Goal: Check status

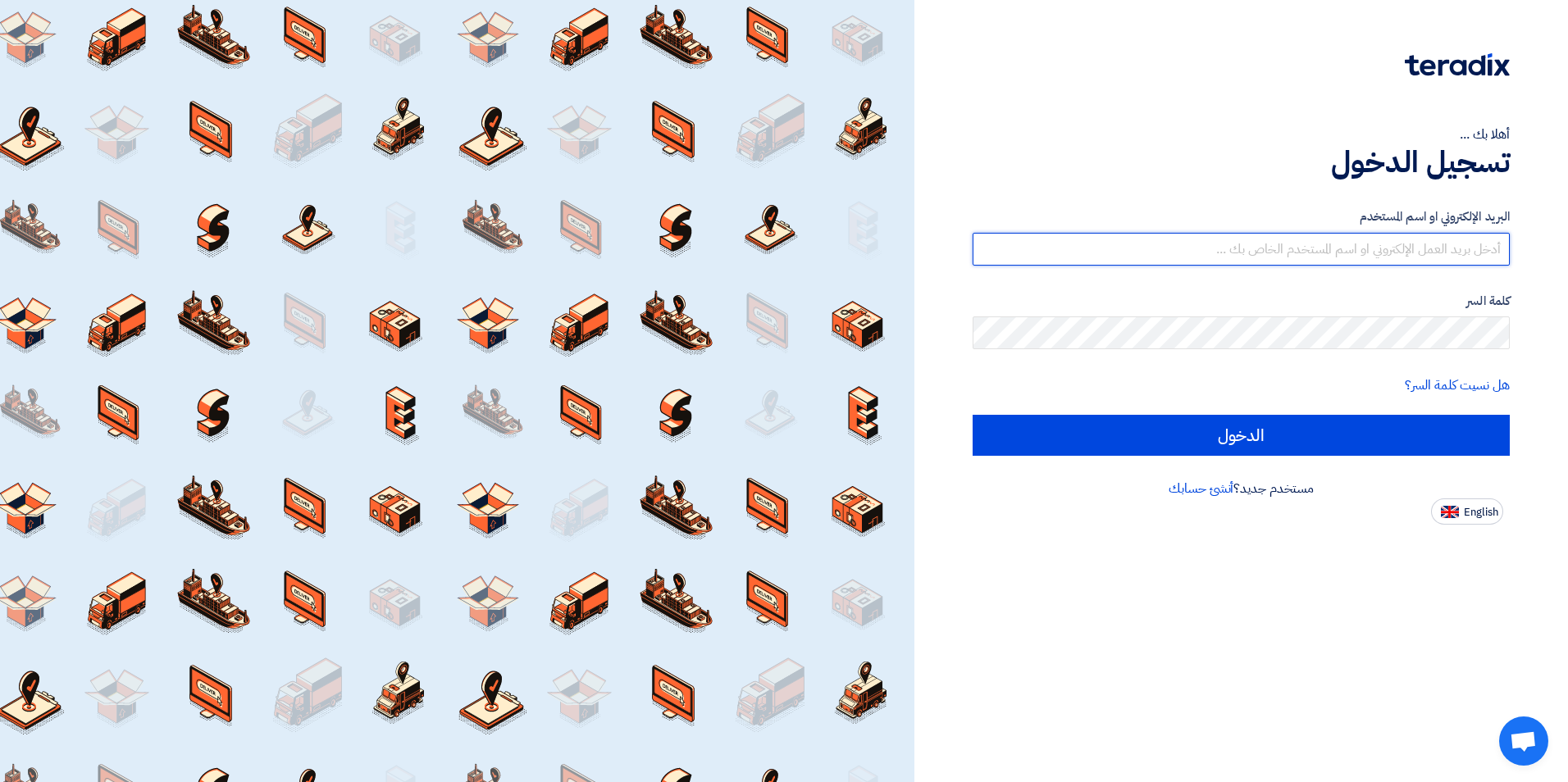
type input "[EMAIL_ADDRESS][DOMAIN_NAME]"
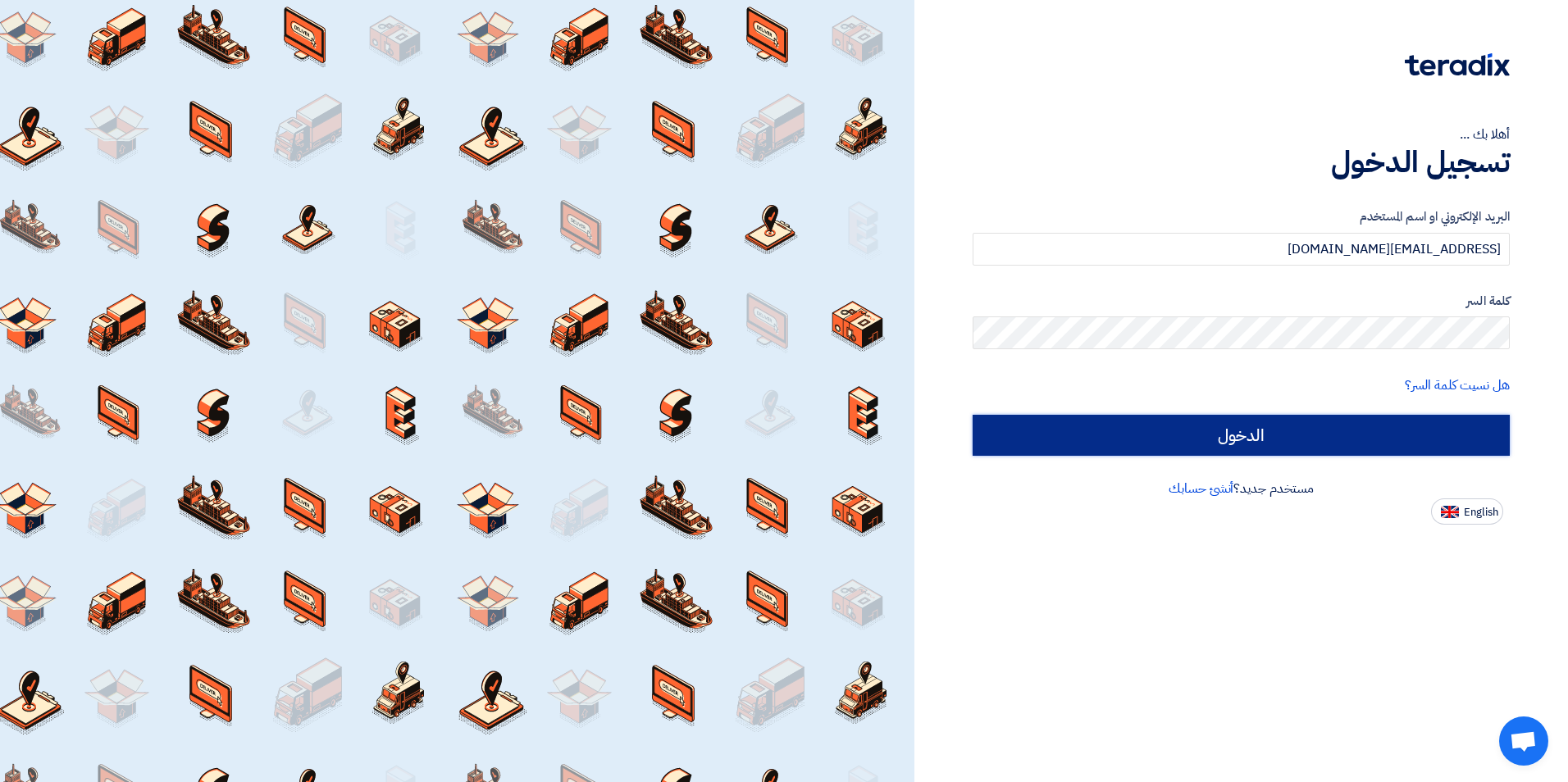
click at [1051, 442] on input "الدخول" at bounding box center [1242, 435] width 537 height 41
type input "Sign in"
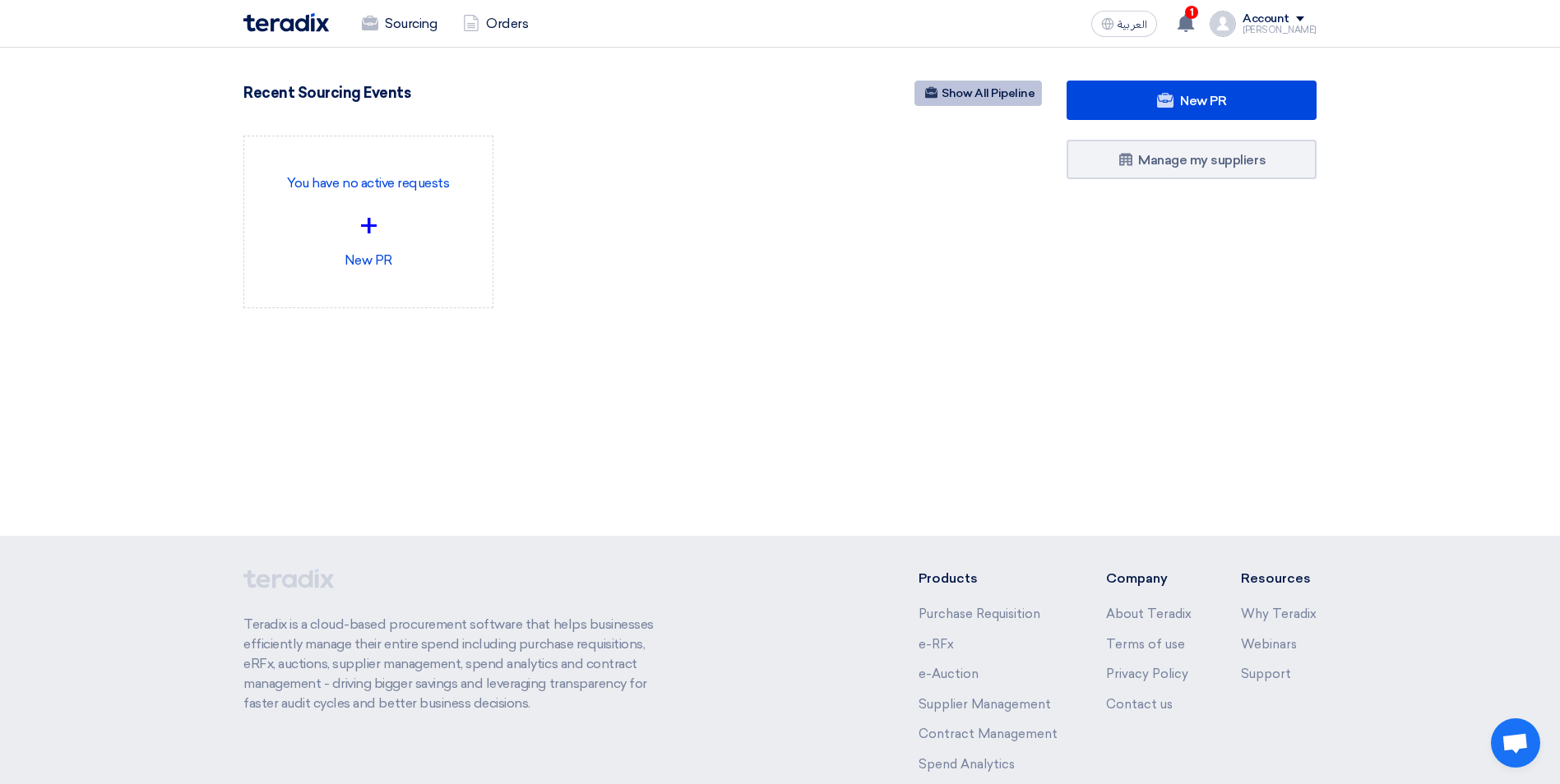
click at [972, 98] on link "Show All Pipeline" at bounding box center [977, 93] width 127 height 26
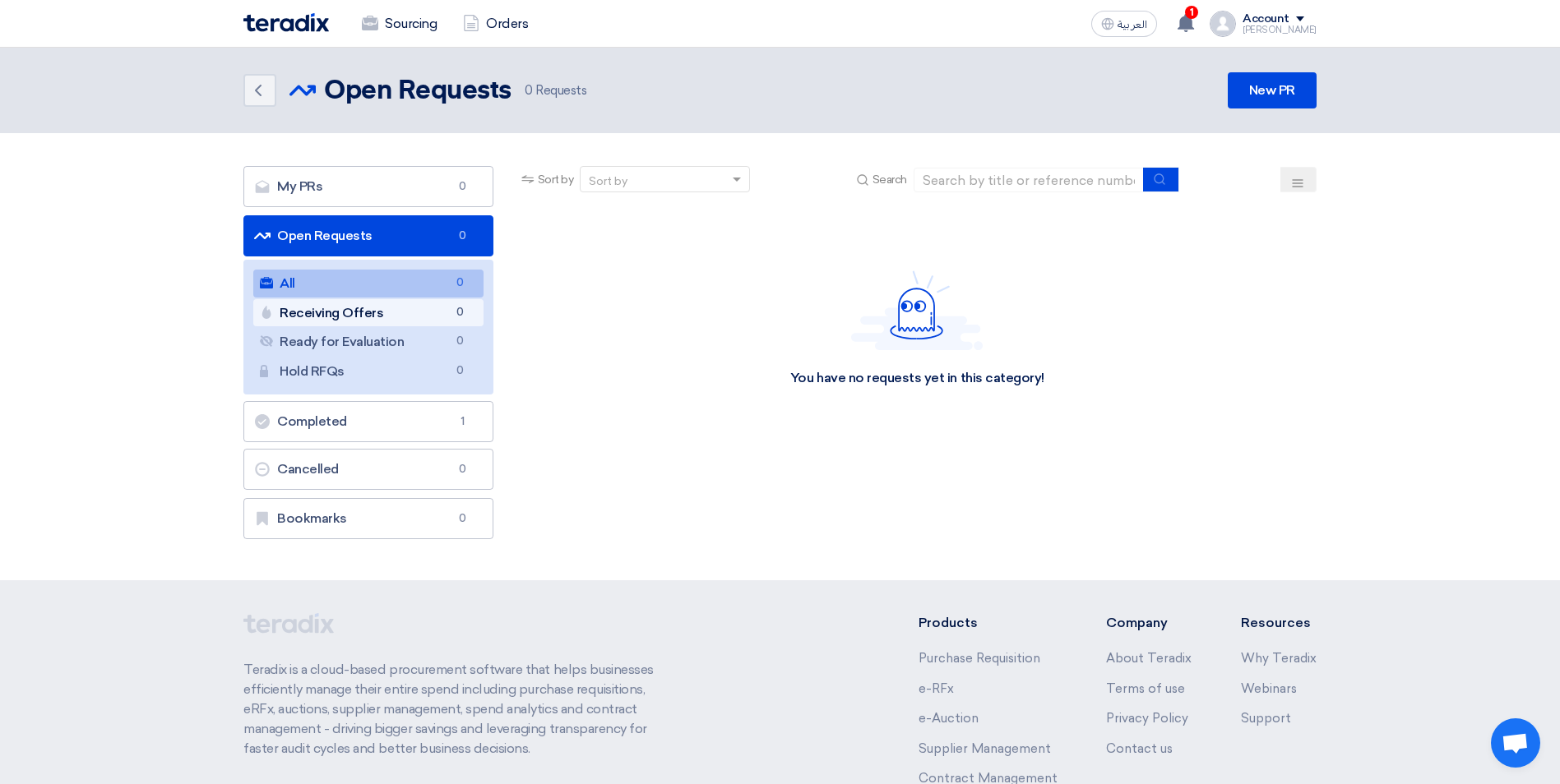
click at [313, 317] on link "Receiving Offers Receiving Offers 0" at bounding box center [368, 313] width 230 height 28
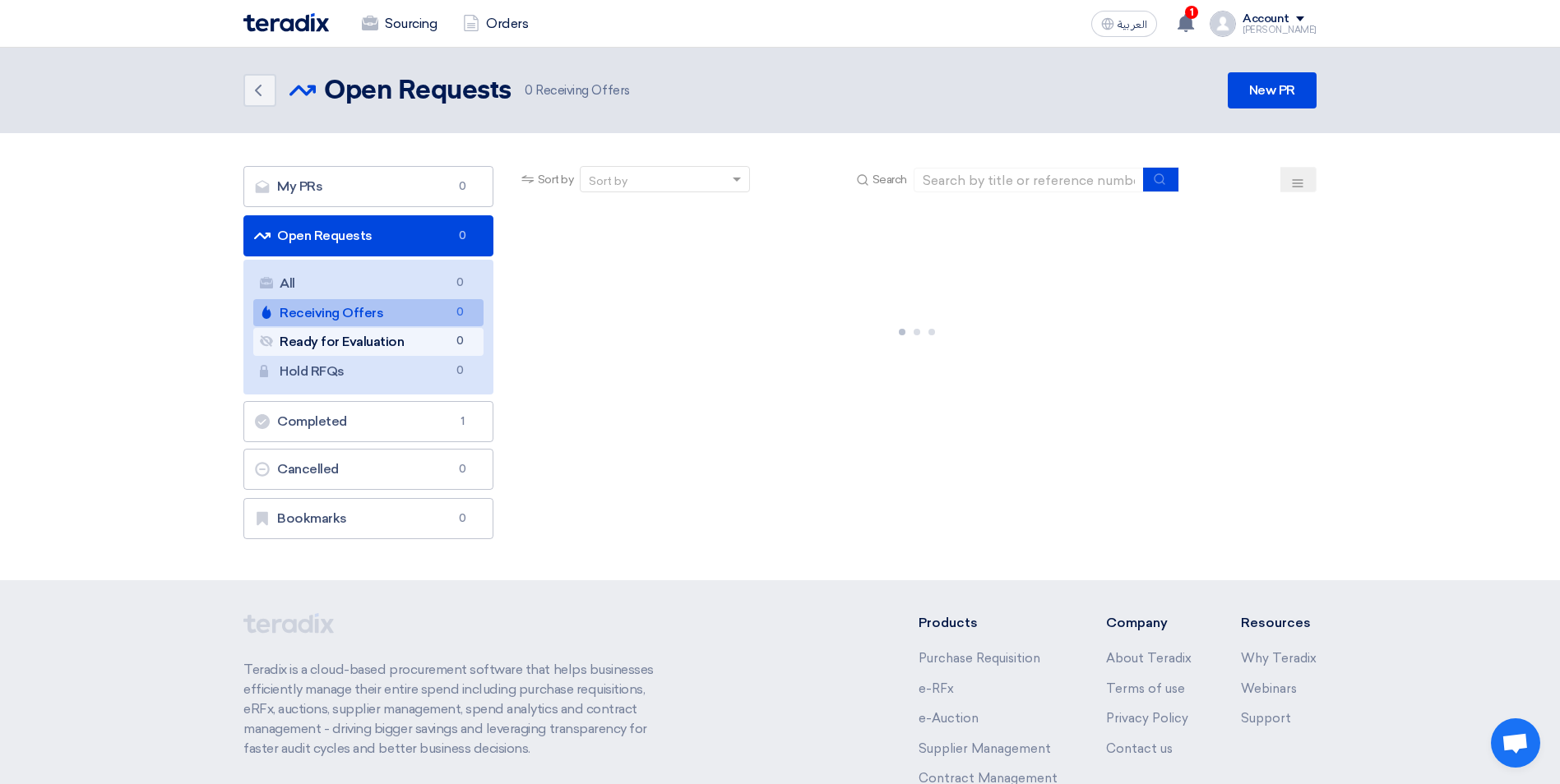
click at [336, 338] on link "Ready for Evaluation Ready for Evaluation 0" at bounding box center [368, 341] width 230 height 28
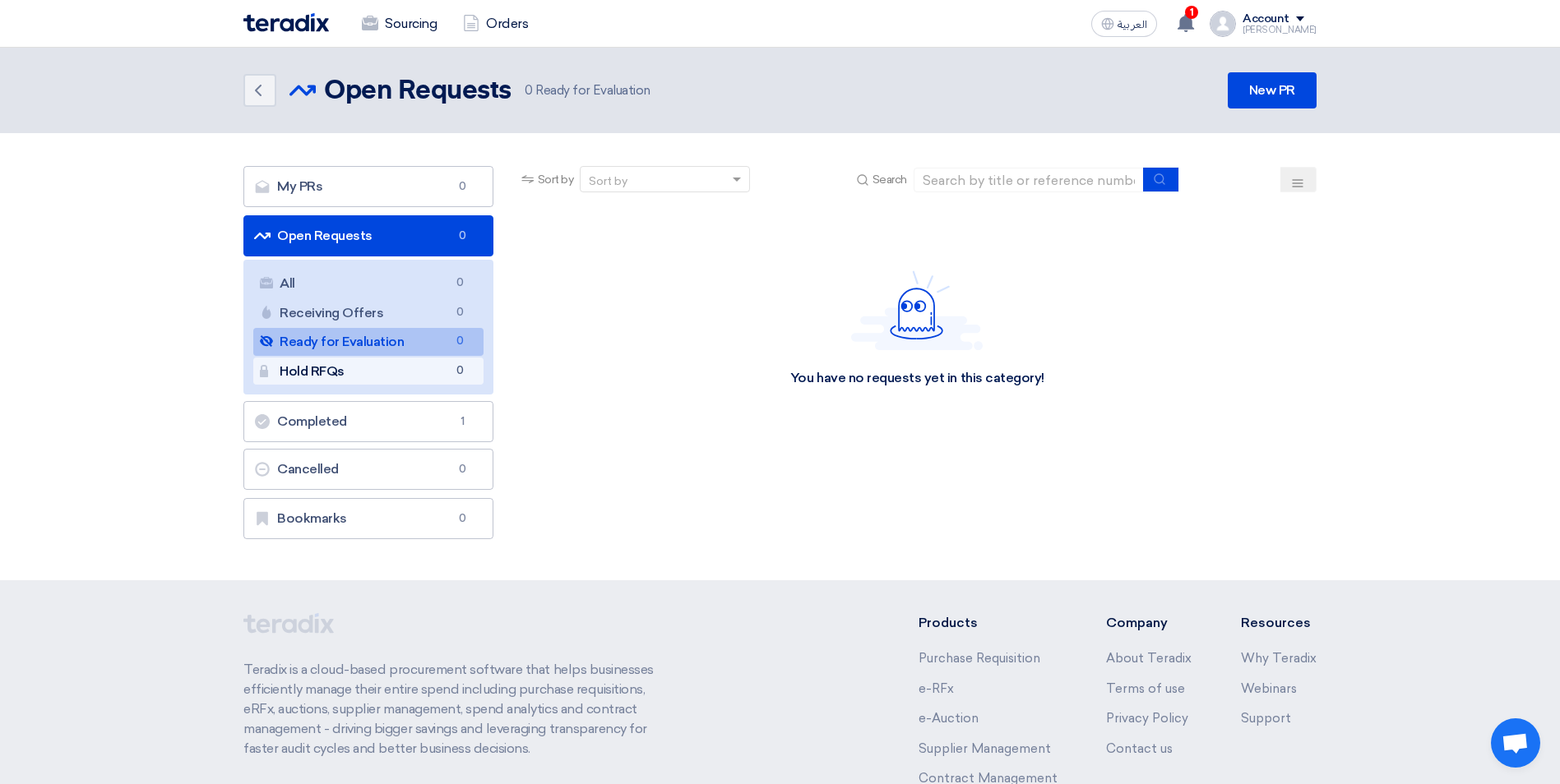
click at [355, 366] on link "Hold RFQs Hold RFQs 0" at bounding box center [368, 371] width 230 height 28
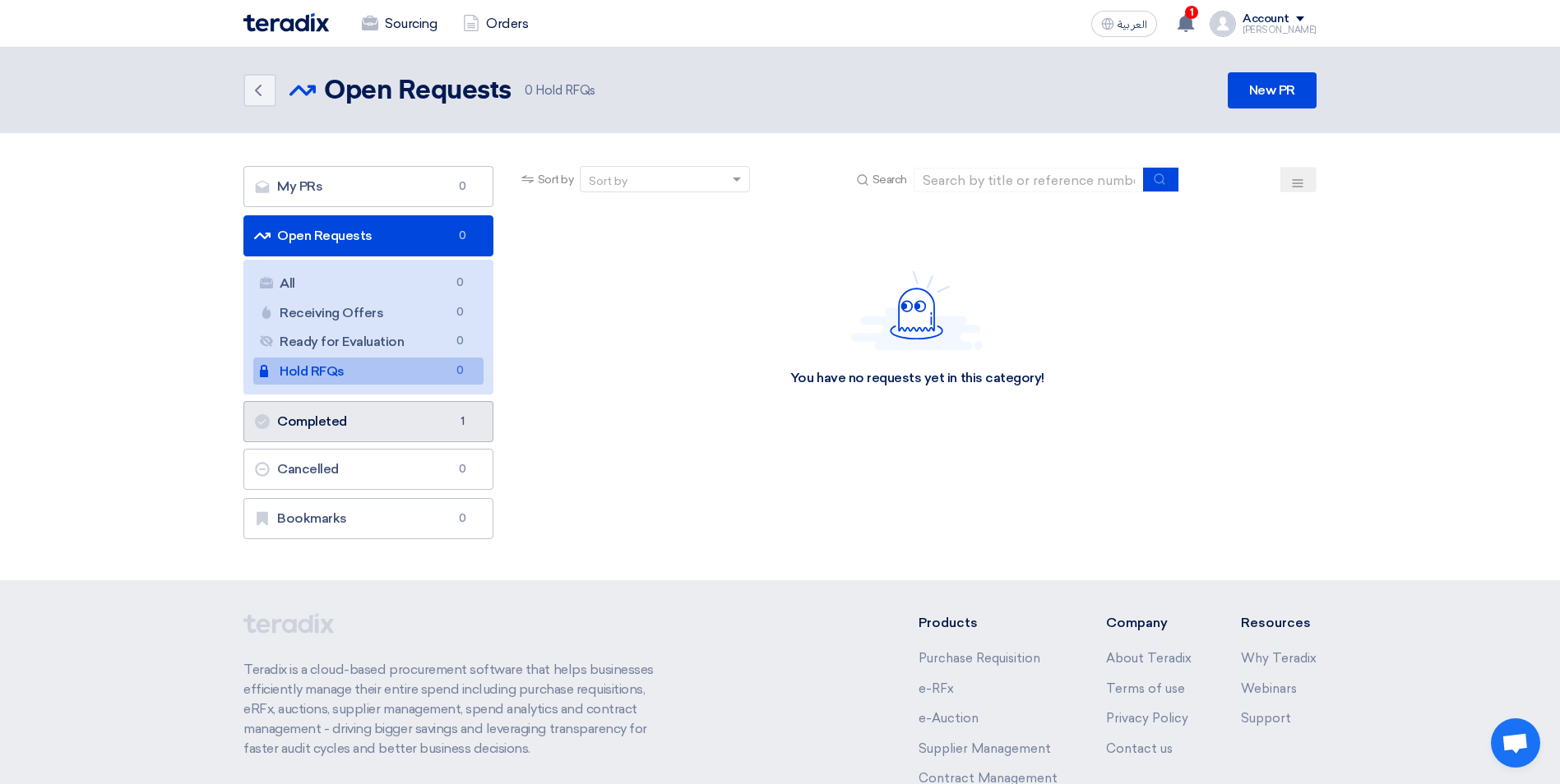
click at [389, 420] on link "Completed Completed 1" at bounding box center [368, 421] width 250 height 41
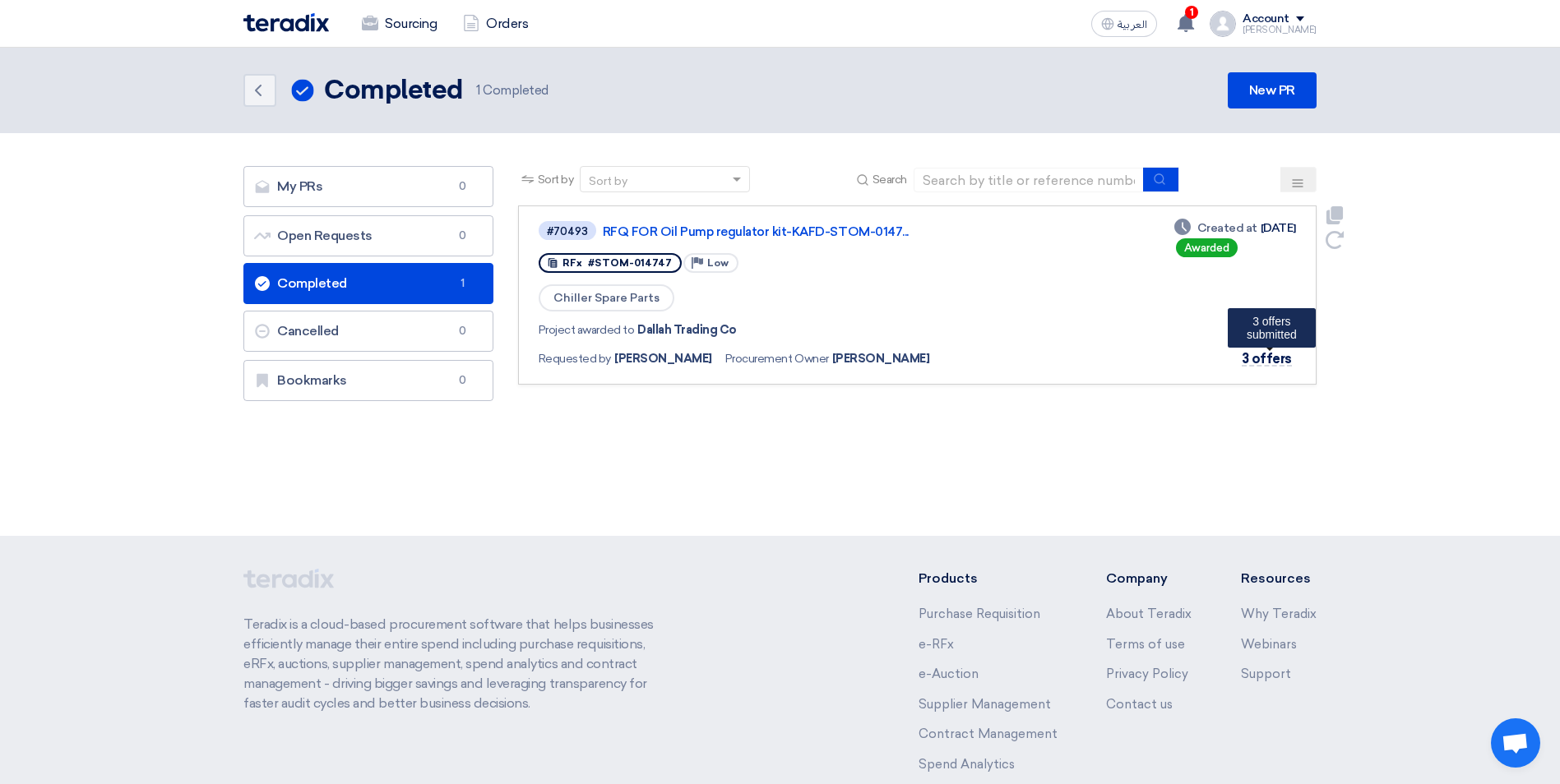
click at [1276, 354] on span "3 offers" at bounding box center [1266, 359] width 50 height 16
click at [1279, 359] on span "3 offers" at bounding box center [1266, 359] width 50 height 16
click at [1280, 356] on span "3 offers" at bounding box center [1266, 359] width 50 height 16
click at [1087, 341] on div "#70493 RFQ FOR Oil Pump regulator kit-KAFD-STOM-0147... RFx #STOM-014747 Priori…" at bounding box center [918, 295] width 758 height 151
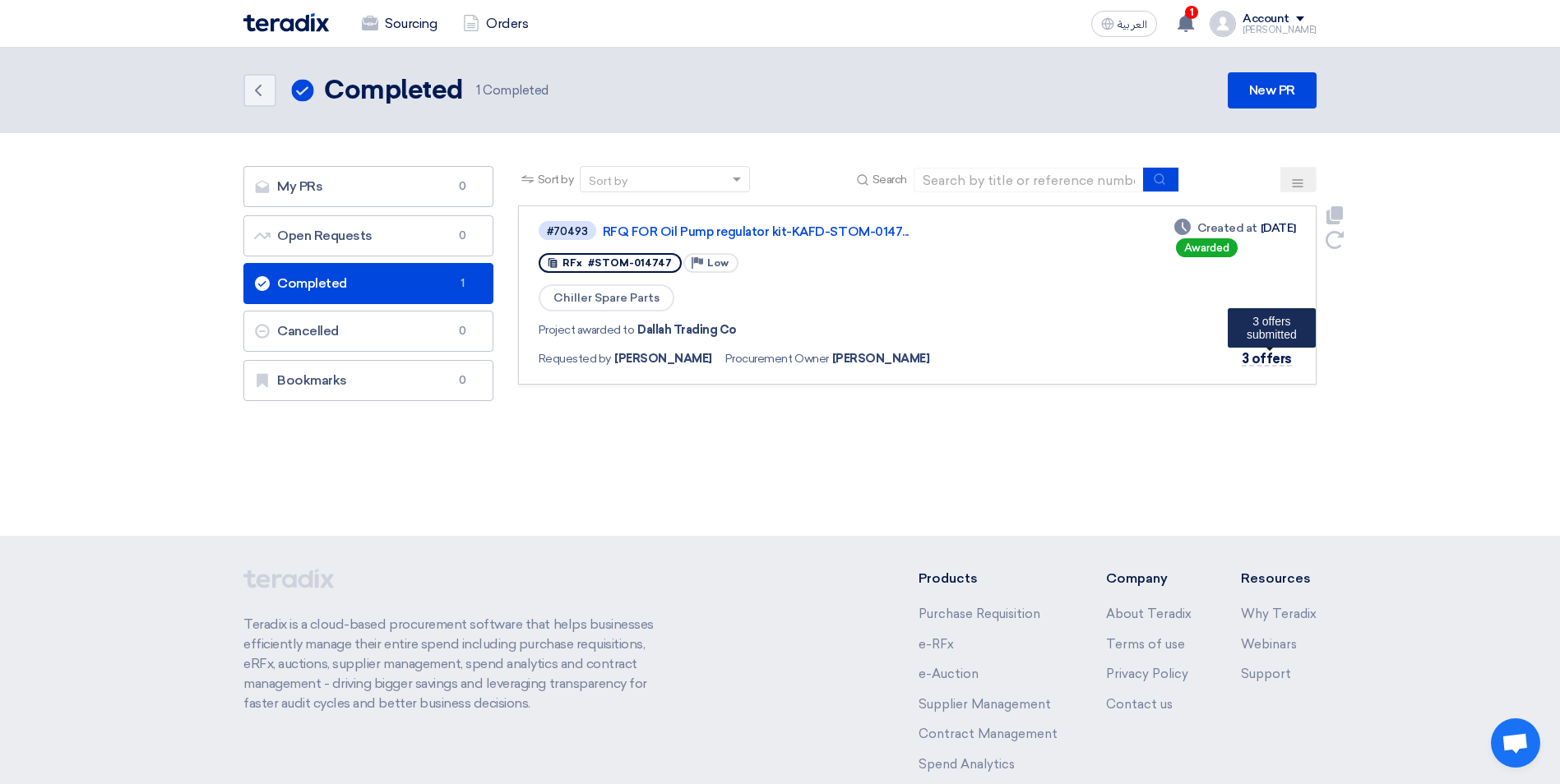
drag, startPoint x: 1266, startPoint y: 356, endPoint x: 1251, endPoint y: 348, distance: 17.0
click at [1265, 354] on span "3 offers" at bounding box center [1266, 359] width 50 height 16
click at [1286, 357] on span "3 offers" at bounding box center [1266, 359] width 50 height 16
click at [1287, 357] on span "3 offers" at bounding box center [1266, 359] width 50 height 16
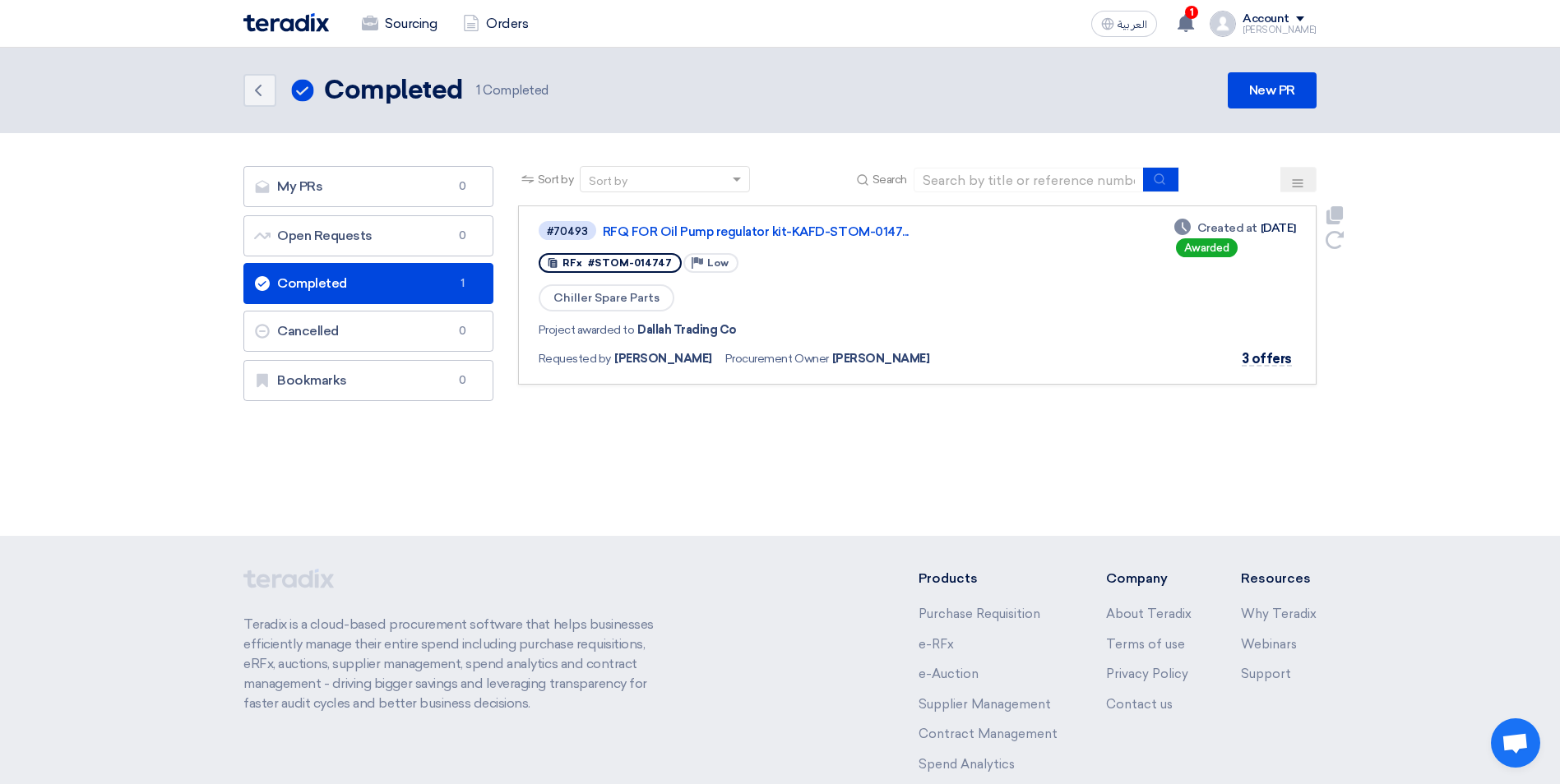
drag, startPoint x: 1287, startPoint y: 357, endPoint x: 1156, endPoint y: 333, distance: 133.2
click at [1156, 333] on div "#70493 RFQ FOR Oil Pump regulator kit-KAFD-STOM-0147... RFx #STOM-014747 Priori…" at bounding box center [918, 295] width 758 height 151
click at [1251, 358] on span "3 offers" at bounding box center [1266, 359] width 50 height 16
click at [607, 256] on div "RFx #STOM-014747" at bounding box center [610, 263] width 143 height 20
click at [615, 261] on span "#STOM-014747" at bounding box center [630, 262] width 84 height 12
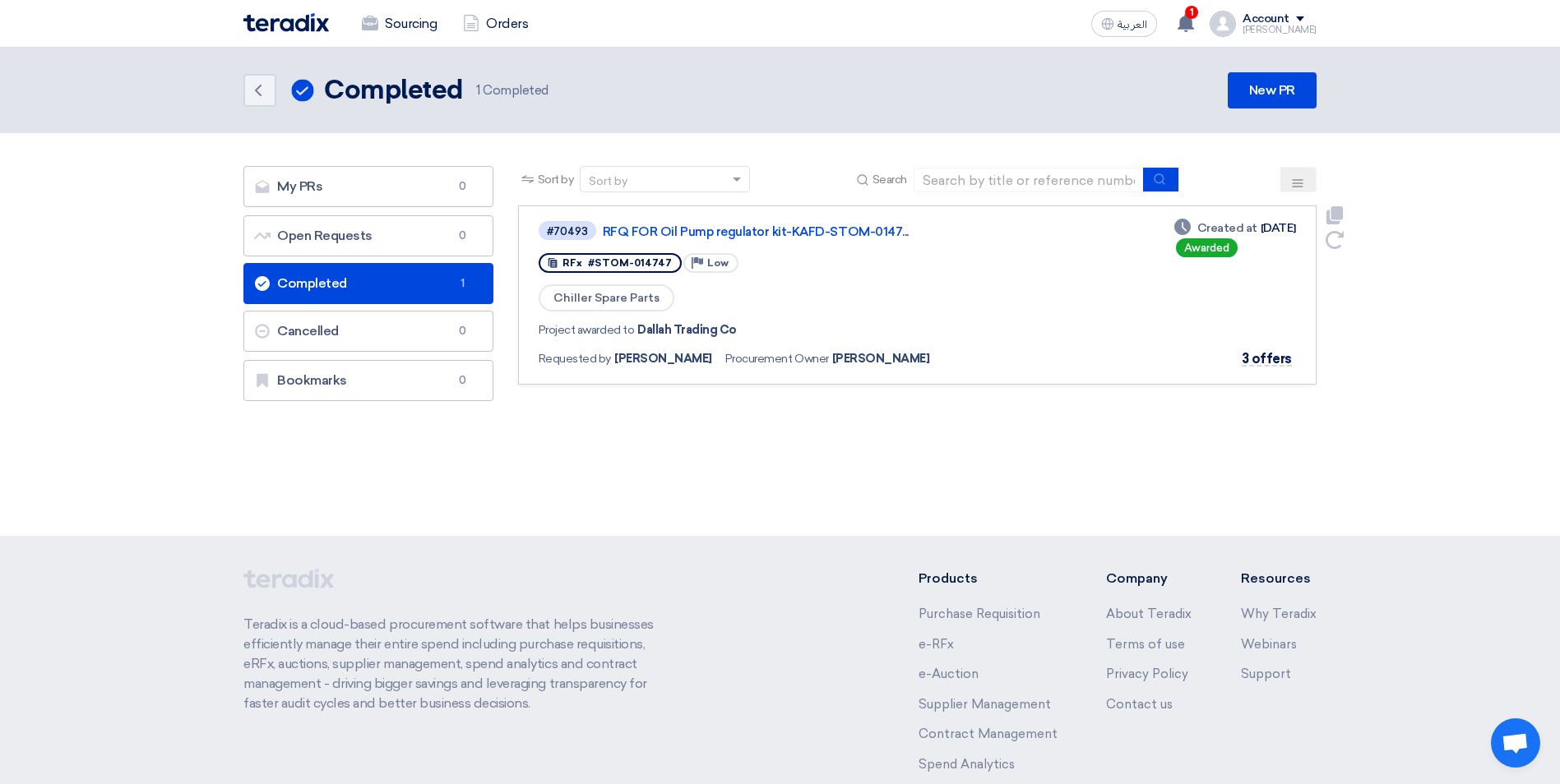
click at [893, 292] on div "Chiller Spare Parts" at bounding box center [778, 298] width 478 height 30
click at [1281, 359] on span "3 offers" at bounding box center [1266, 359] width 50 height 16
click at [620, 300] on span "Chiller Spare Parts" at bounding box center [607, 298] width 136 height 28
click at [761, 360] on span "Procurement Owner" at bounding box center [776, 358] width 103 height 17
click at [1269, 353] on span "3 offers" at bounding box center [1266, 359] width 50 height 16
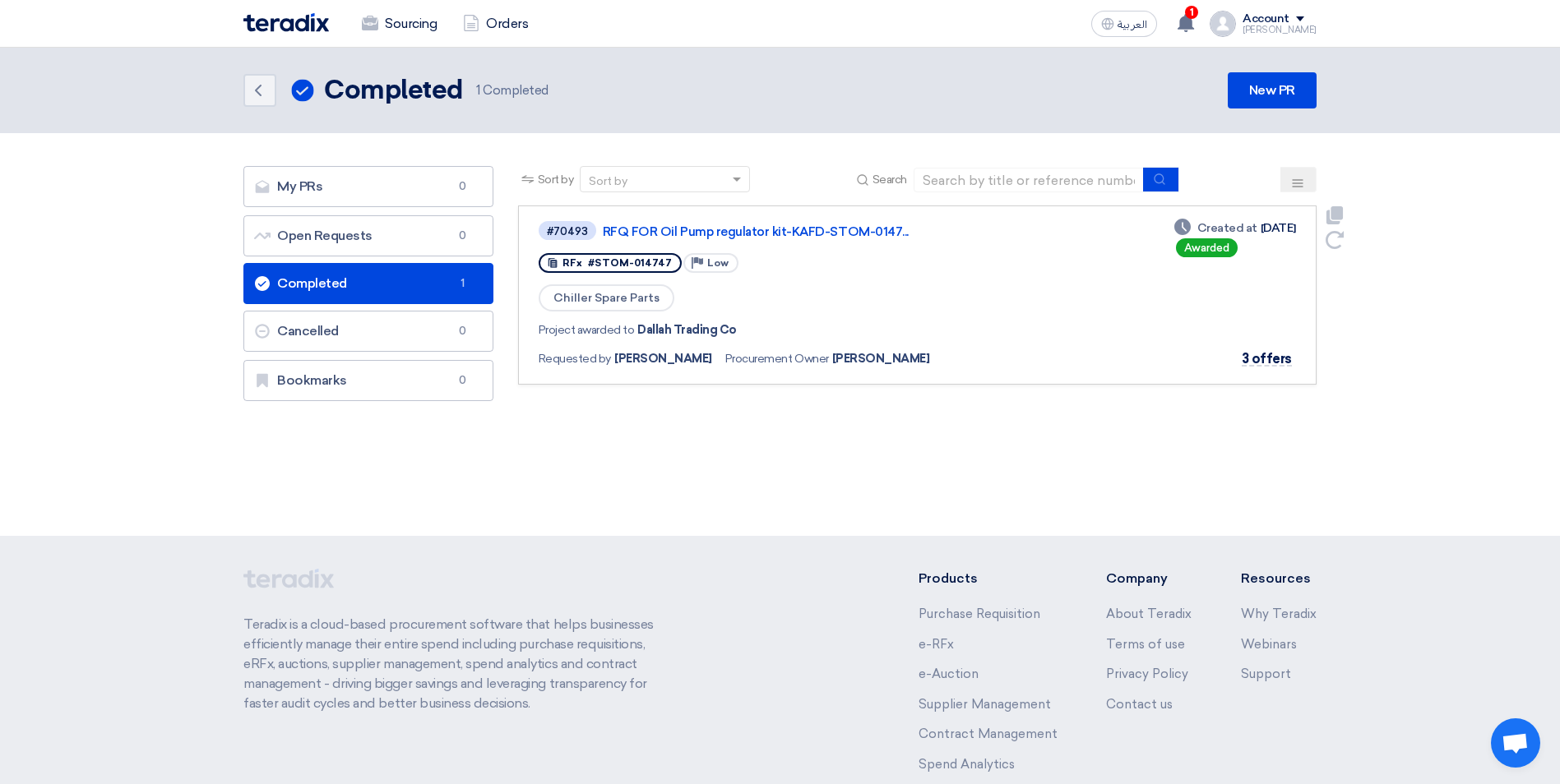
click at [764, 365] on span "Procurement Owner" at bounding box center [776, 358] width 103 height 17
drag, startPoint x: 764, startPoint y: 365, endPoint x: 764, endPoint y: 356, distance: 9.0
click at [765, 358] on span "Procurement Owner" at bounding box center [776, 358] width 103 height 17
click at [625, 307] on span "Chiller Spare Parts" at bounding box center [607, 298] width 136 height 28
click at [607, 260] on span "#STOM-014747" at bounding box center [630, 262] width 84 height 12
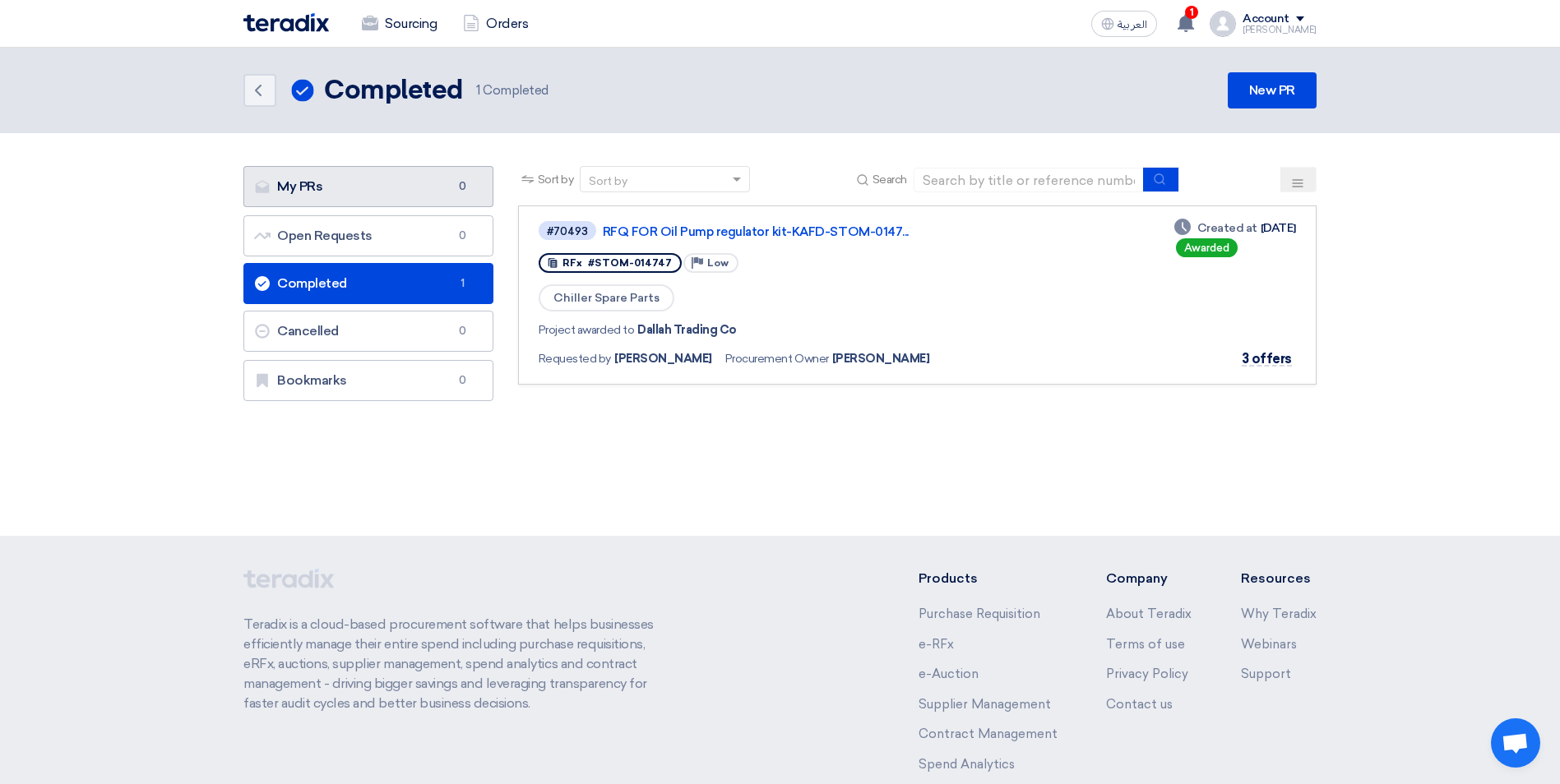
click at [354, 186] on link "My PRs My PRs 0" at bounding box center [368, 187] width 250 height 41
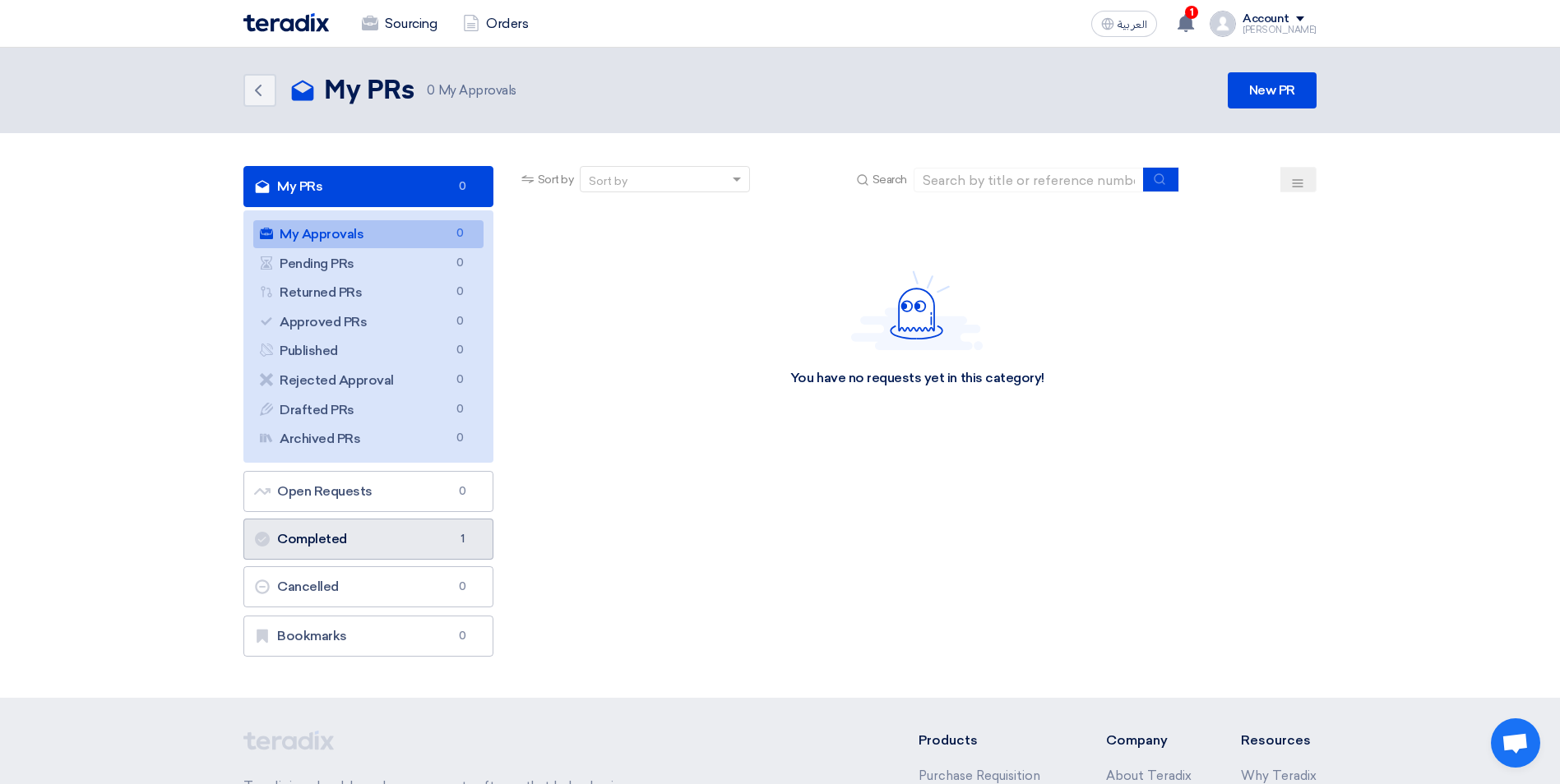
click at [368, 550] on link "Completed Completed 1" at bounding box center [368, 539] width 250 height 41
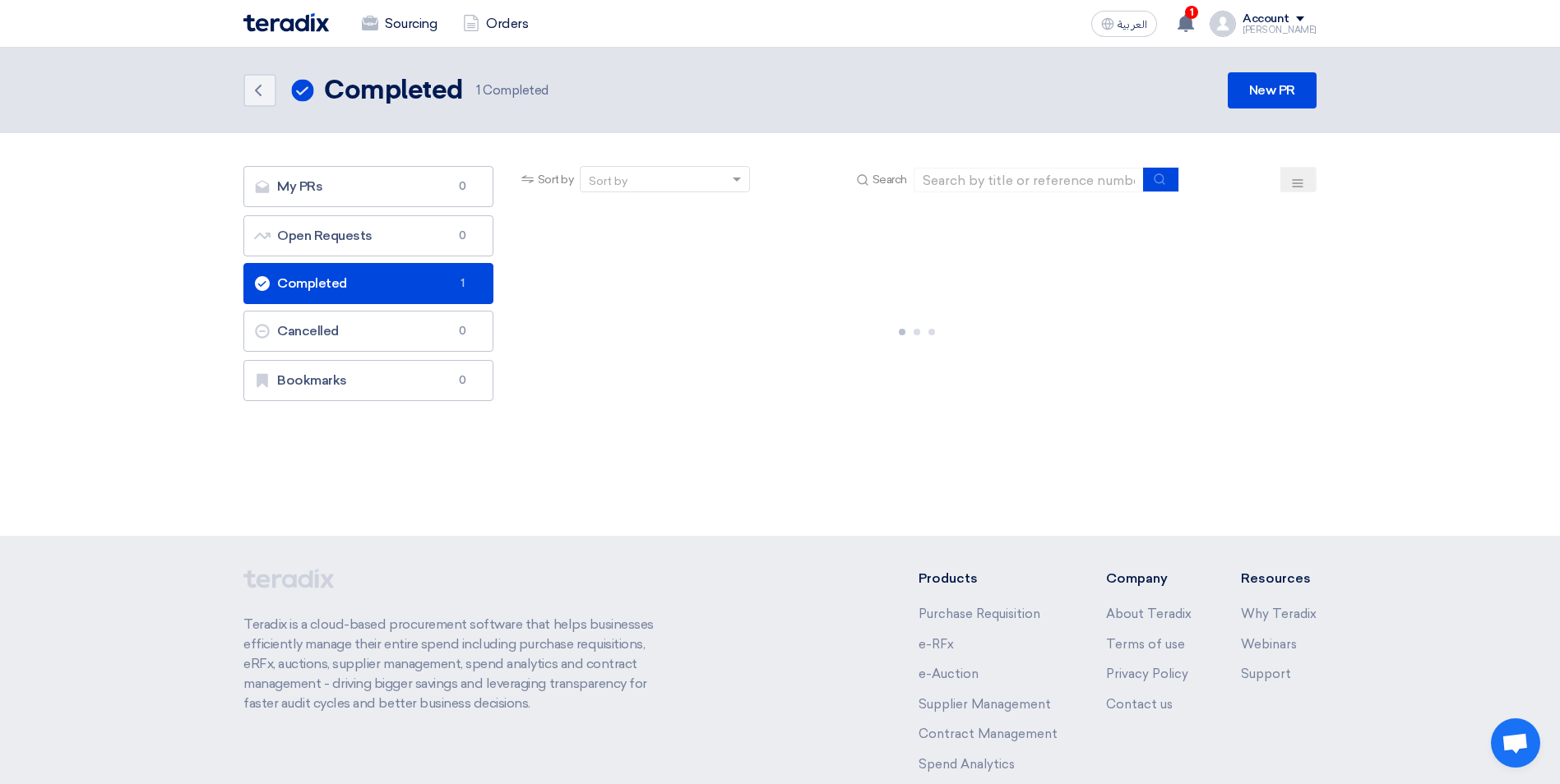
click at [371, 280] on link "Completed Completed 1" at bounding box center [368, 284] width 250 height 41
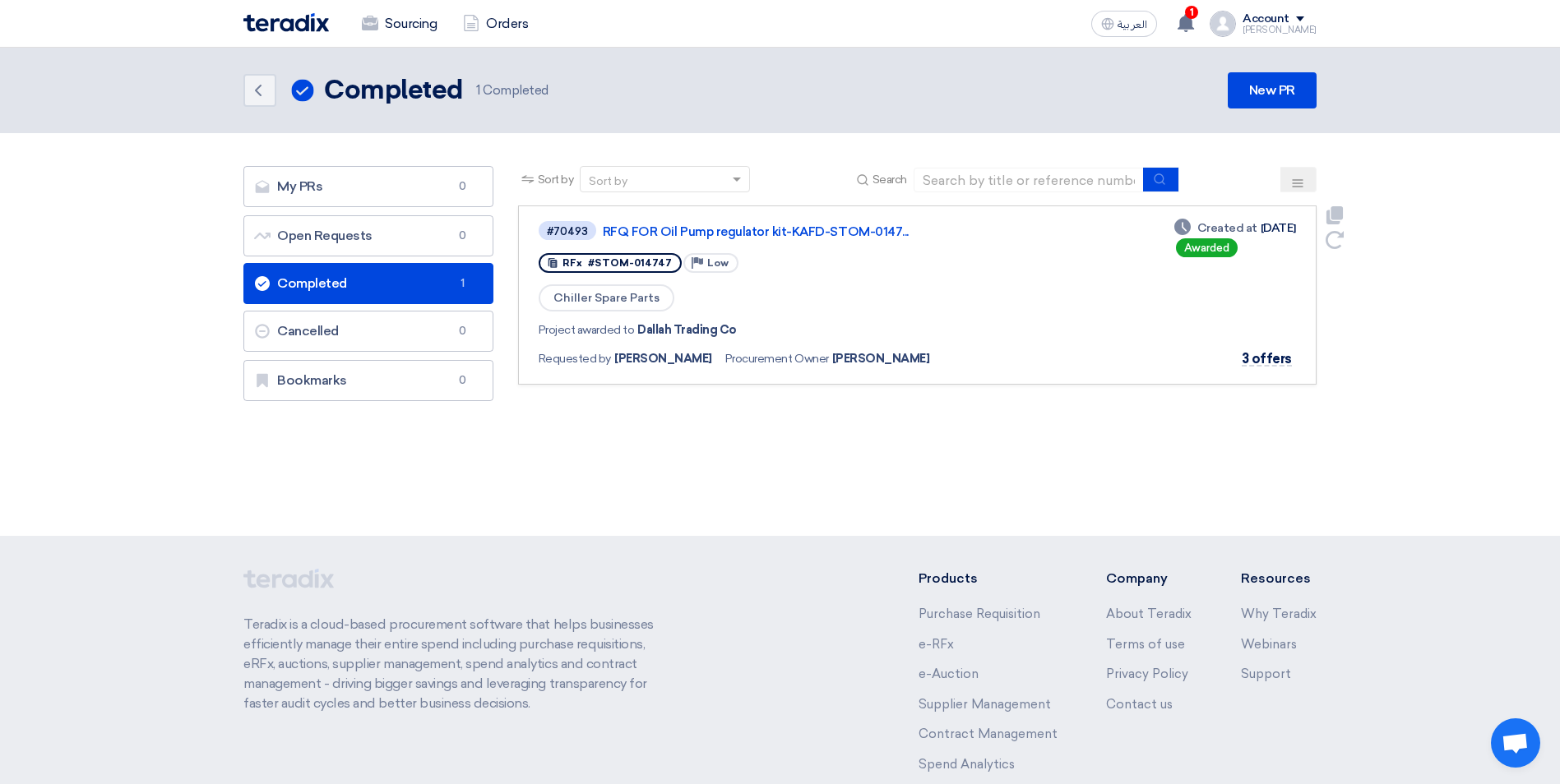
click at [921, 298] on div "Chiller Spare Parts" at bounding box center [778, 298] width 478 height 30
click at [1275, 353] on span "3 offers" at bounding box center [1266, 359] width 50 height 16
click at [1276, 353] on span "3 offers" at bounding box center [1266, 359] width 50 height 16
drag, startPoint x: 1276, startPoint y: 353, endPoint x: 1206, endPoint y: 346, distance: 70.3
click at [1206, 346] on div "Deadline Created at [DATE] Awarded 3 offers" at bounding box center [1234, 295] width 122 height 151
